Goal: Task Accomplishment & Management: Use online tool/utility

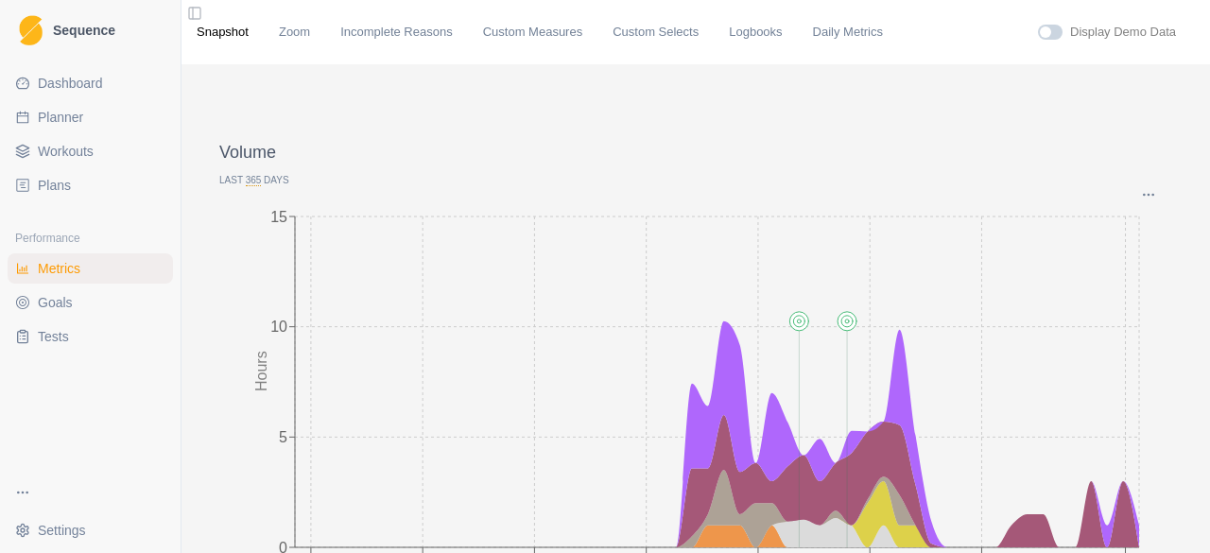
scroll to position [95, 0]
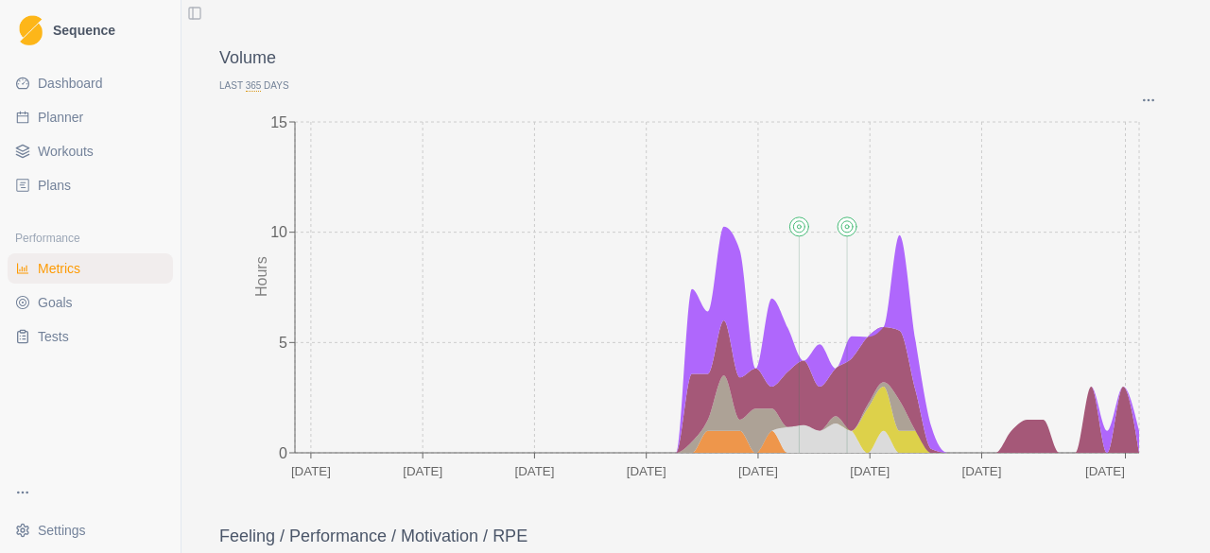
click at [72, 111] on span "Planner" at bounding box center [60, 117] width 45 height 19
select select "month"
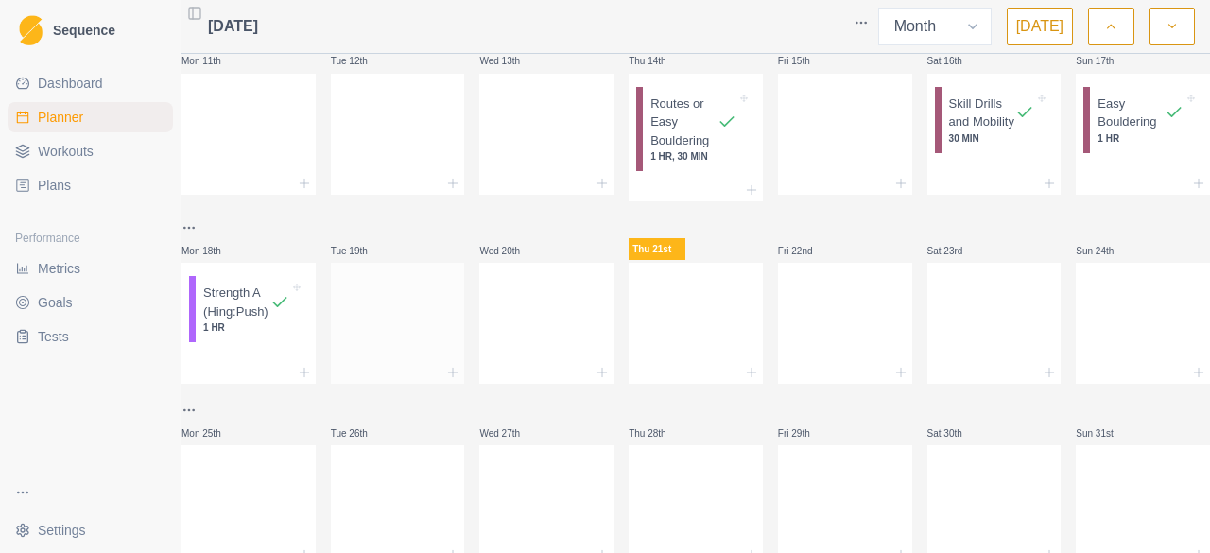
scroll to position [473, 0]
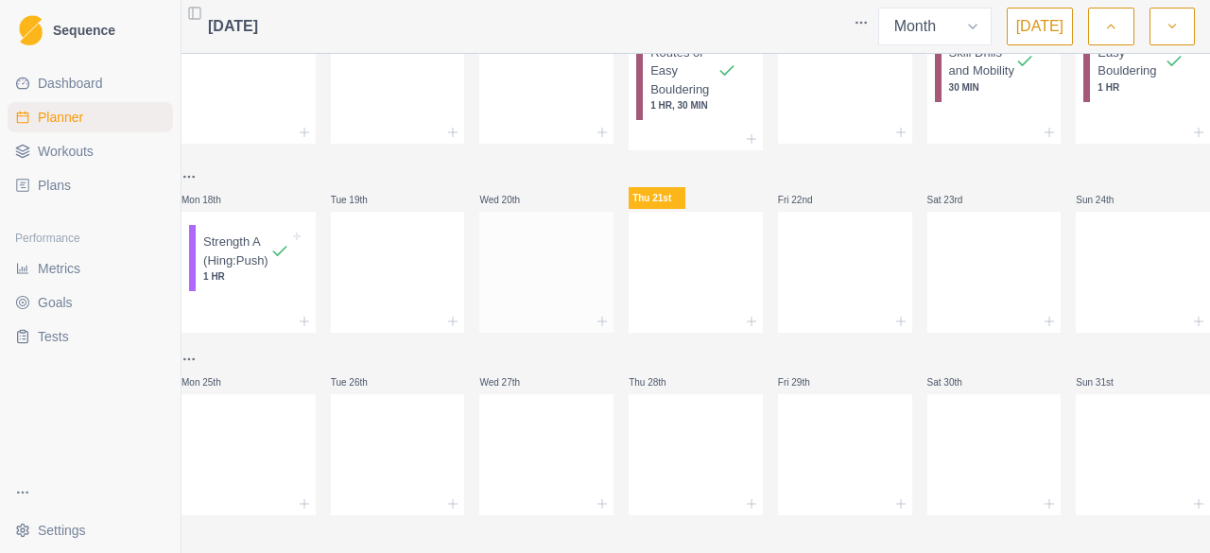
click at [515, 252] on div at bounding box center [546, 268] width 134 height 83
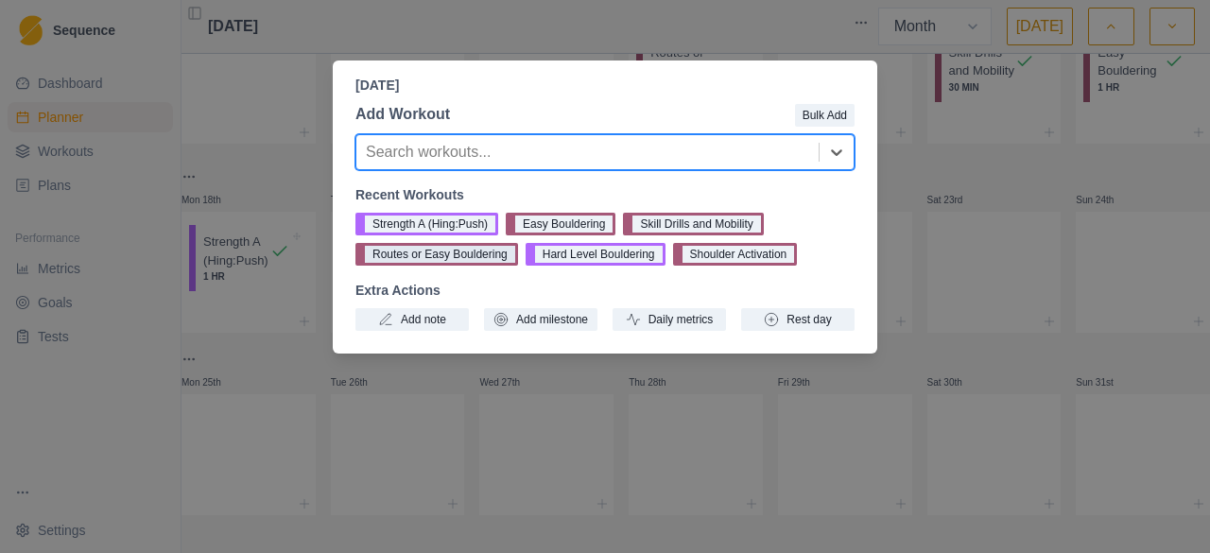
click at [477, 252] on button "Routes or Easy Bouldering" at bounding box center [437, 254] width 163 height 23
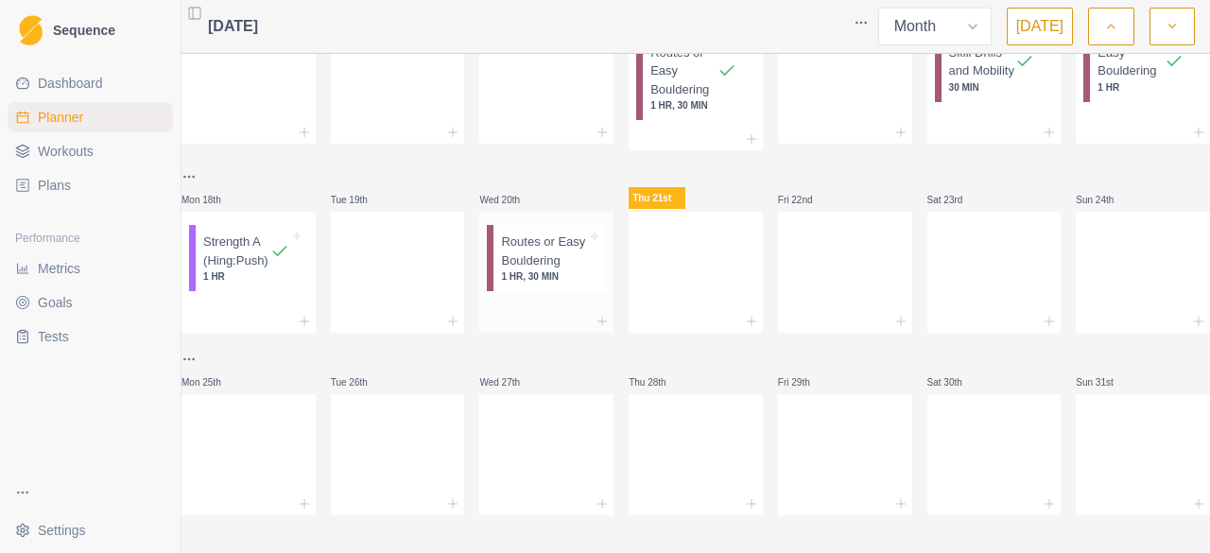
click at [530, 266] on p "Routes or Easy Bouldering" at bounding box center [544, 251] width 86 height 37
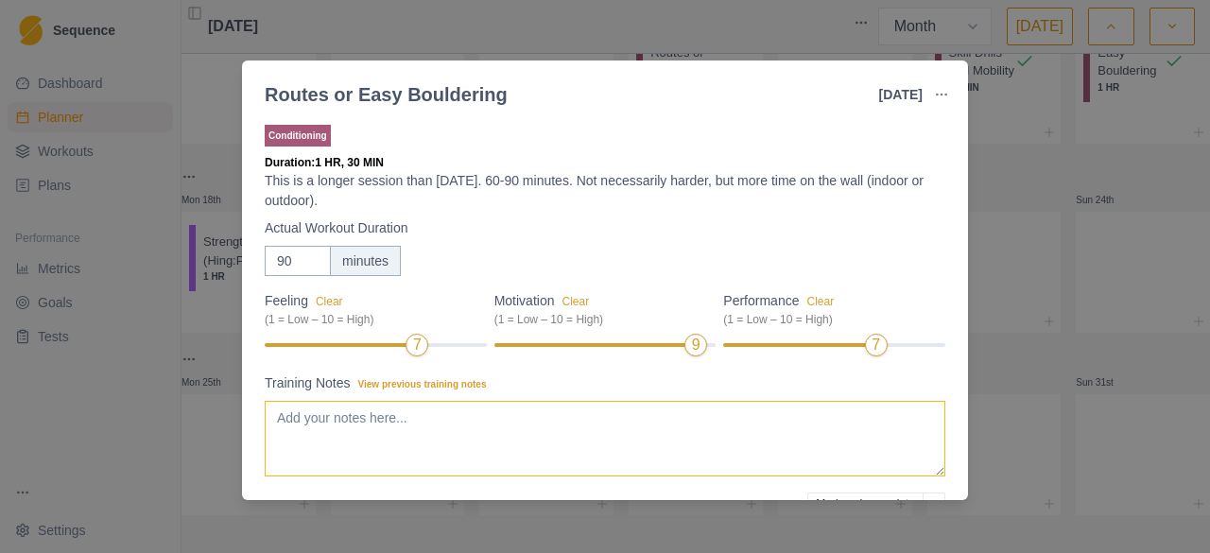
scroll to position [95, 0]
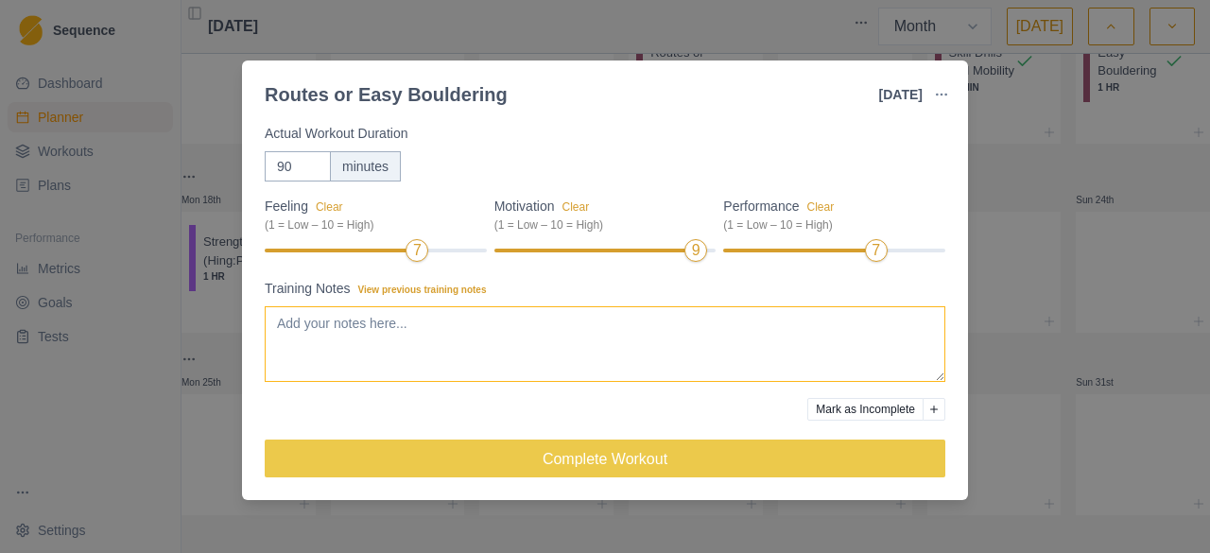
click at [477, 355] on textarea "Training Notes View previous training notes" at bounding box center [605, 344] width 681 height 76
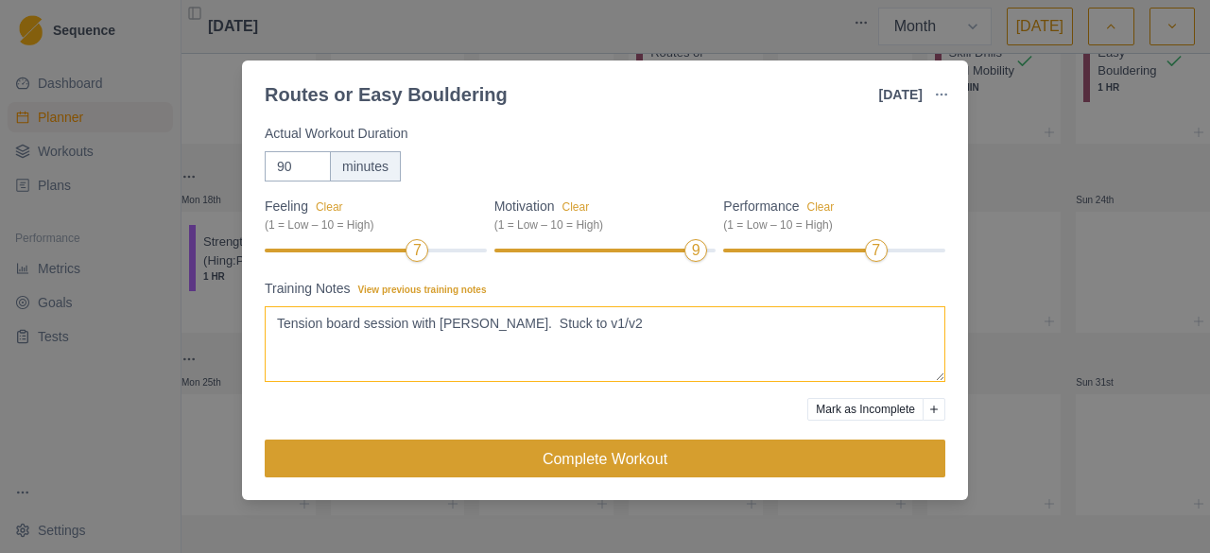
type textarea "Tension board session with [PERSON_NAME]. Stuck to v1/v2"
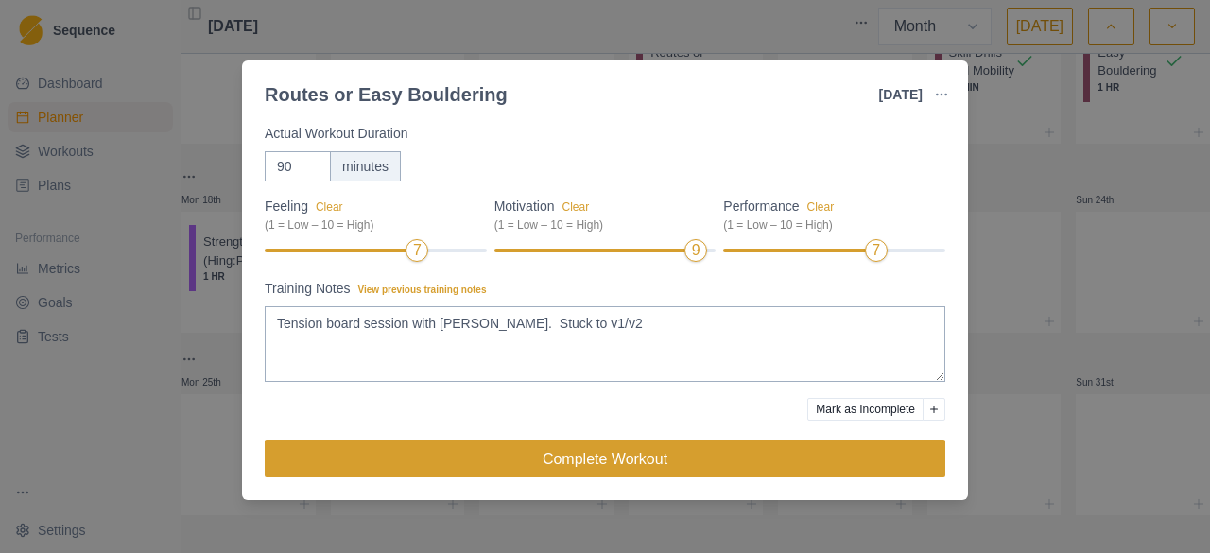
click at [597, 450] on button "Complete Workout" at bounding box center [605, 459] width 681 height 38
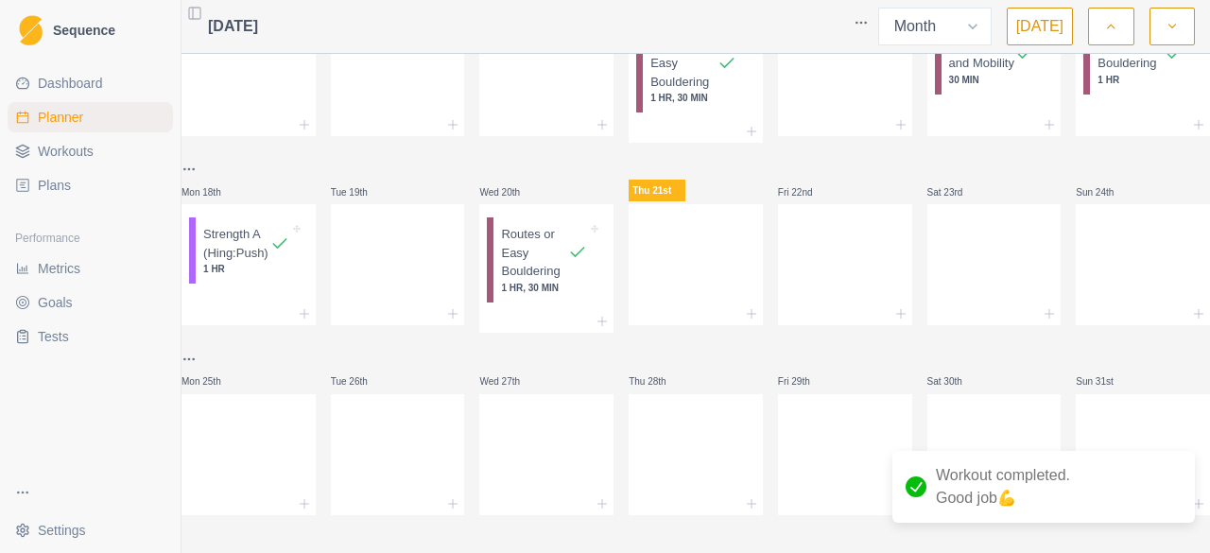
click at [58, 259] on span "Metrics" at bounding box center [59, 268] width 43 height 19
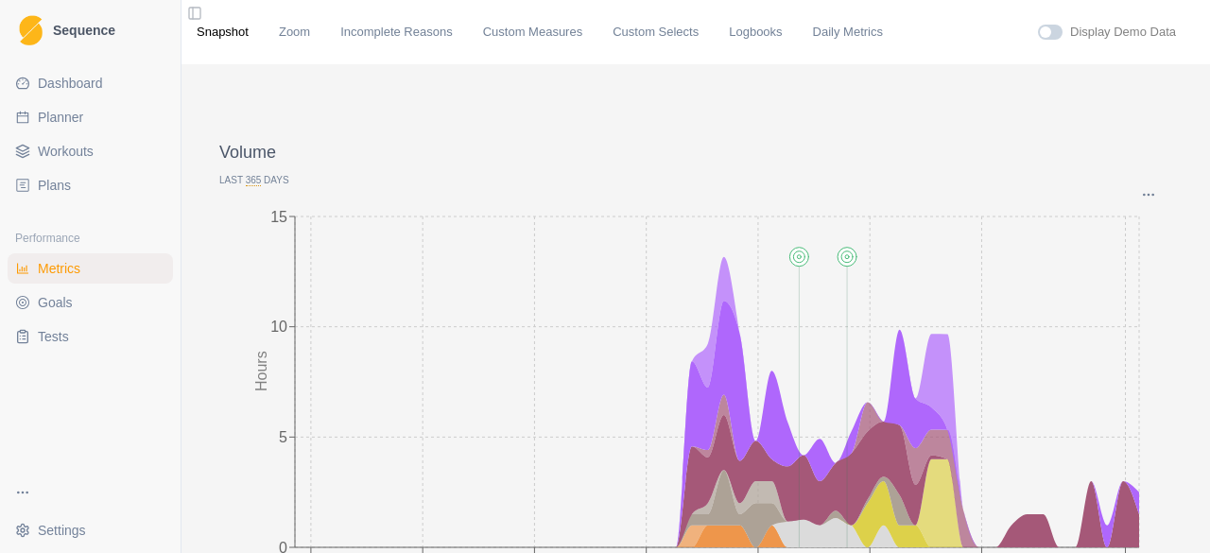
click at [232, 179] on p "Last 365 Days" at bounding box center [695, 180] width 953 height 14
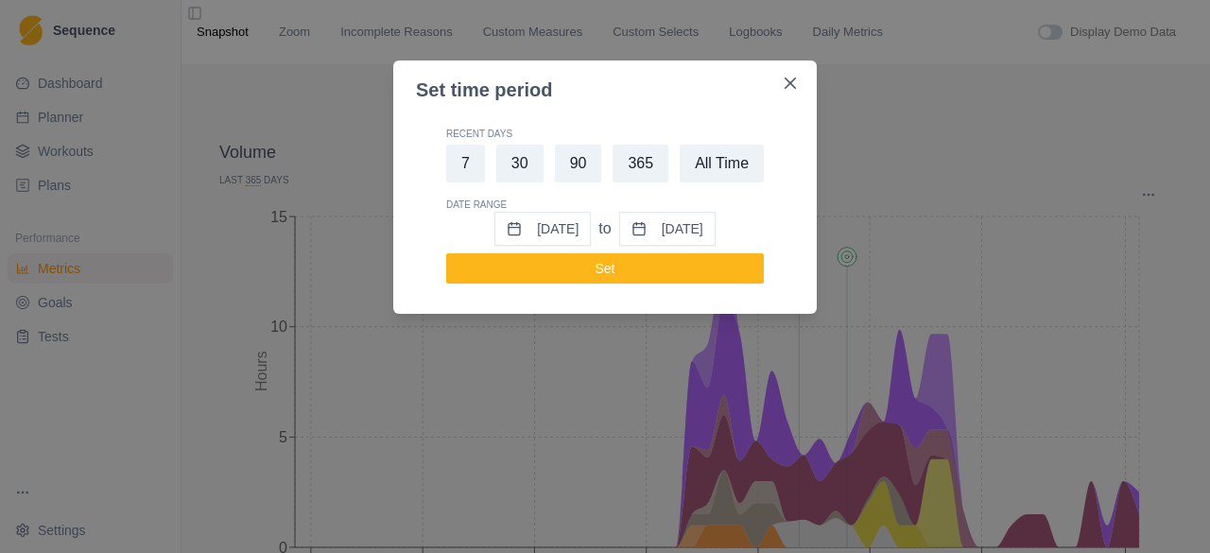
click at [573, 165] on button "90" at bounding box center [578, 164] width 47 height 38
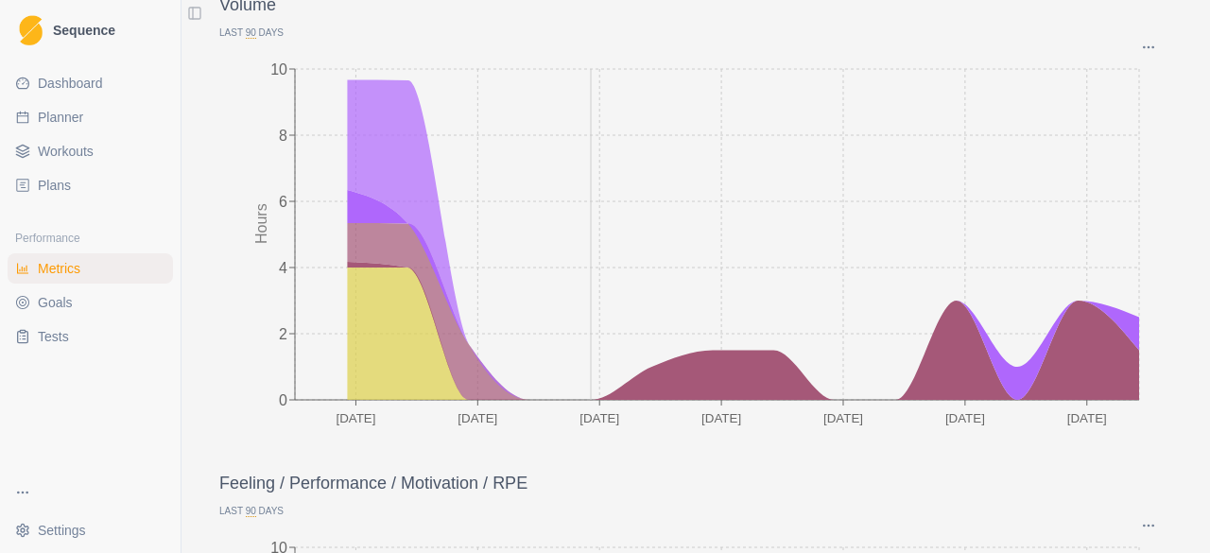
scroll to position [284, 0]
